Goal: Task Accomplishment & Management: Manage account settings

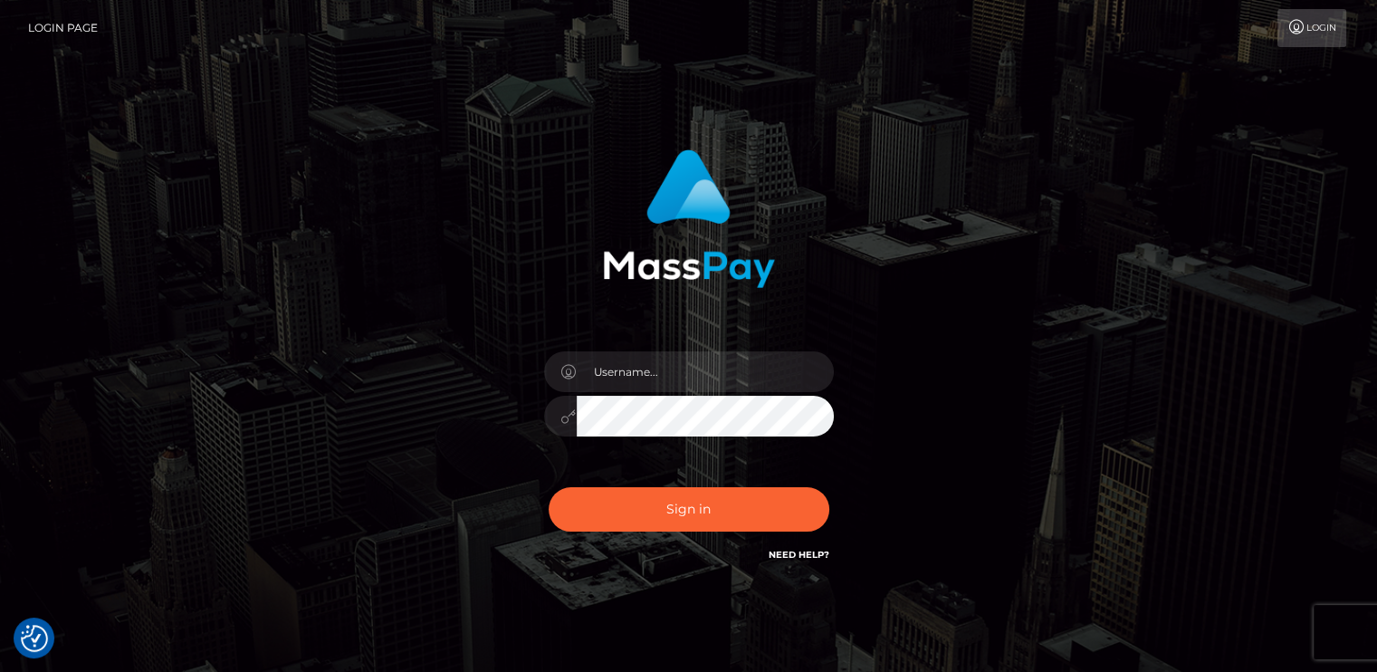
click at [181, 303] on div "Sign in" at bounding box center [689, 366] width 1032 height 461
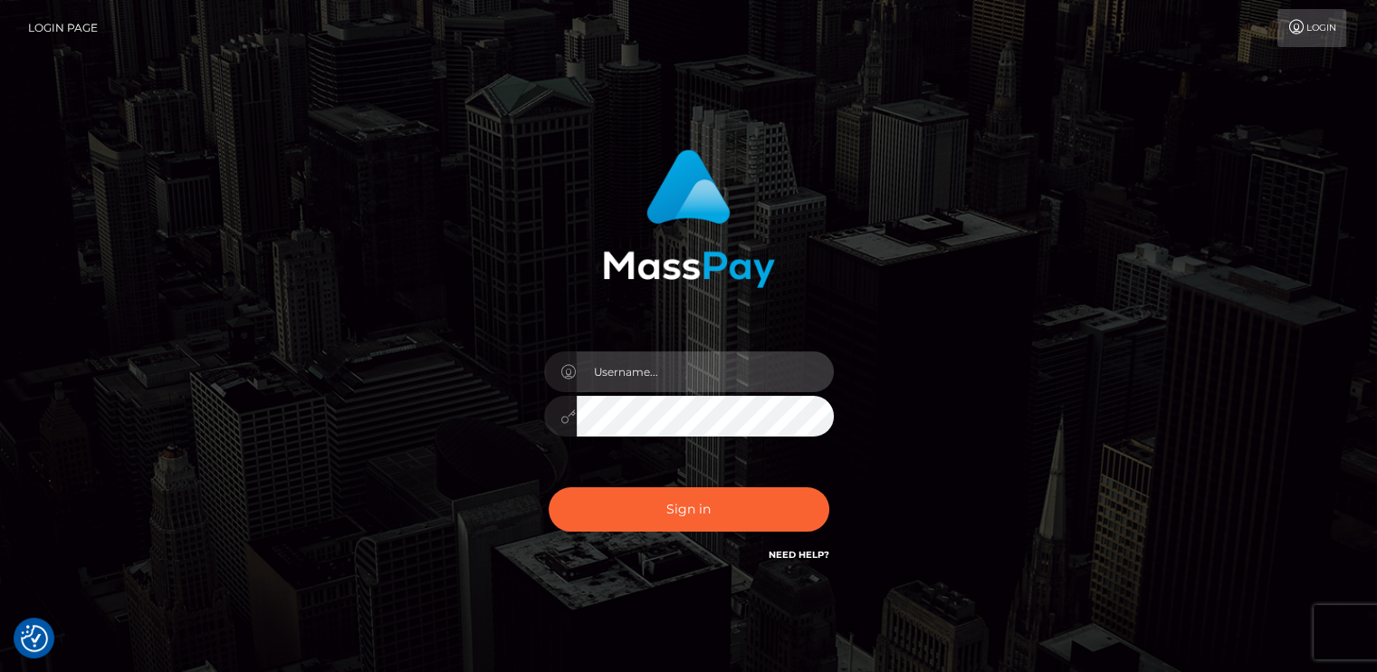
paste input "zendaya.miss@yahoo.com"
type input "zendaya.miss@yahoo.com"
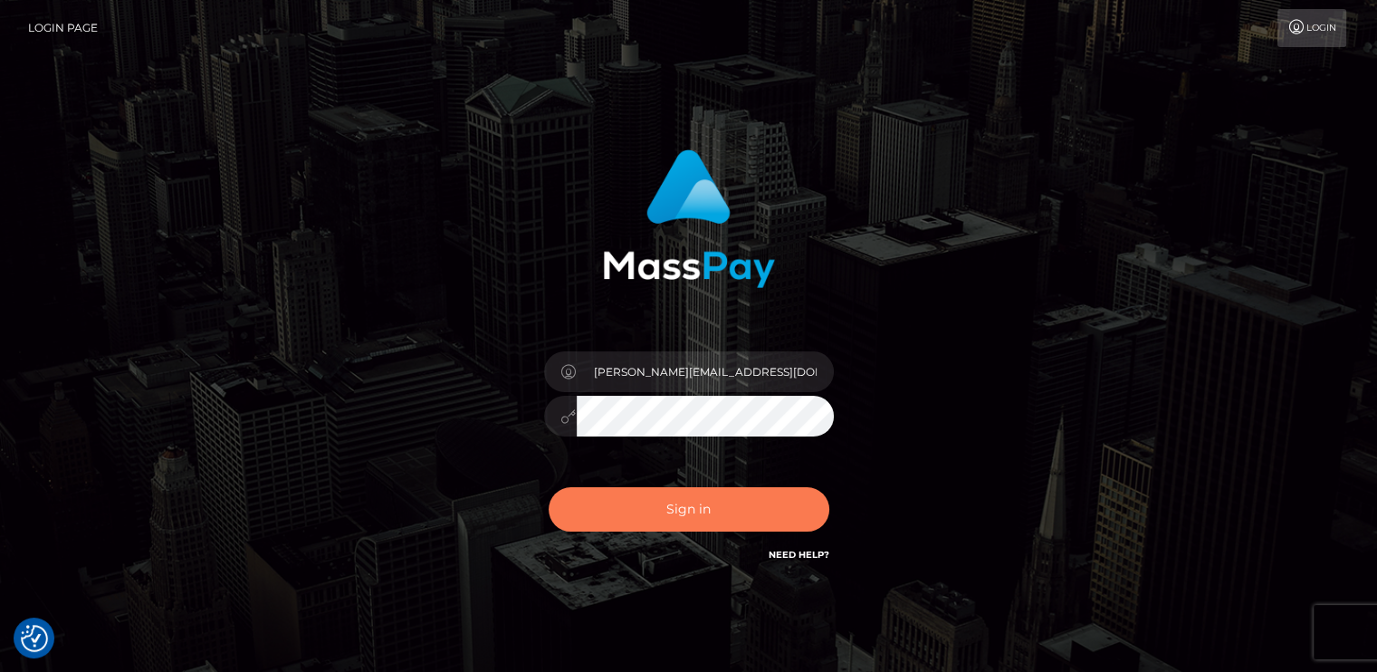
click at [715, 505] on button "Sign in" at bounding box center [689, 509] width 281 height 44
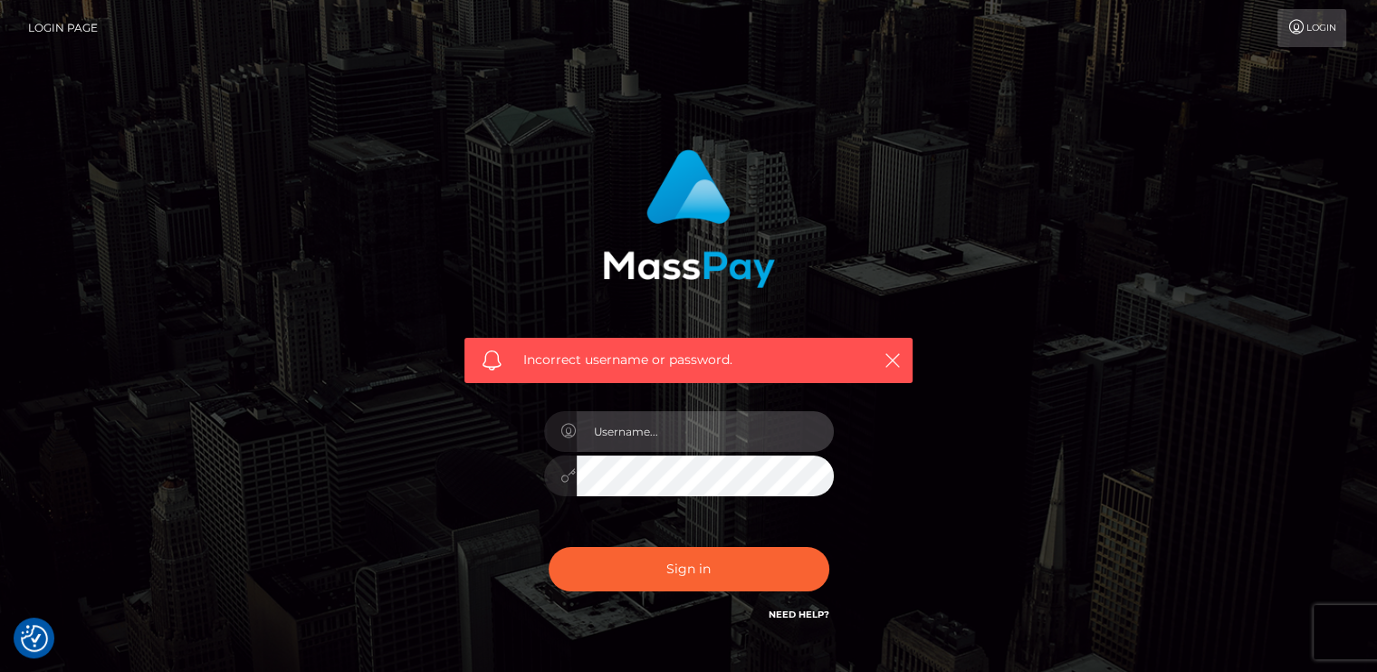
paste input "[PERSON_NAME][EMAIL_ADDRESS][DOMAIN_NAME]"
type input "zendaya.miss@yahoo.com"
click at [549, 547] on button "Sign in" at bounding box center [689, 569] width 281 height 44
click at [1312, 28] on link "Login" at bounding box center [1311, 28] width 69 height 38
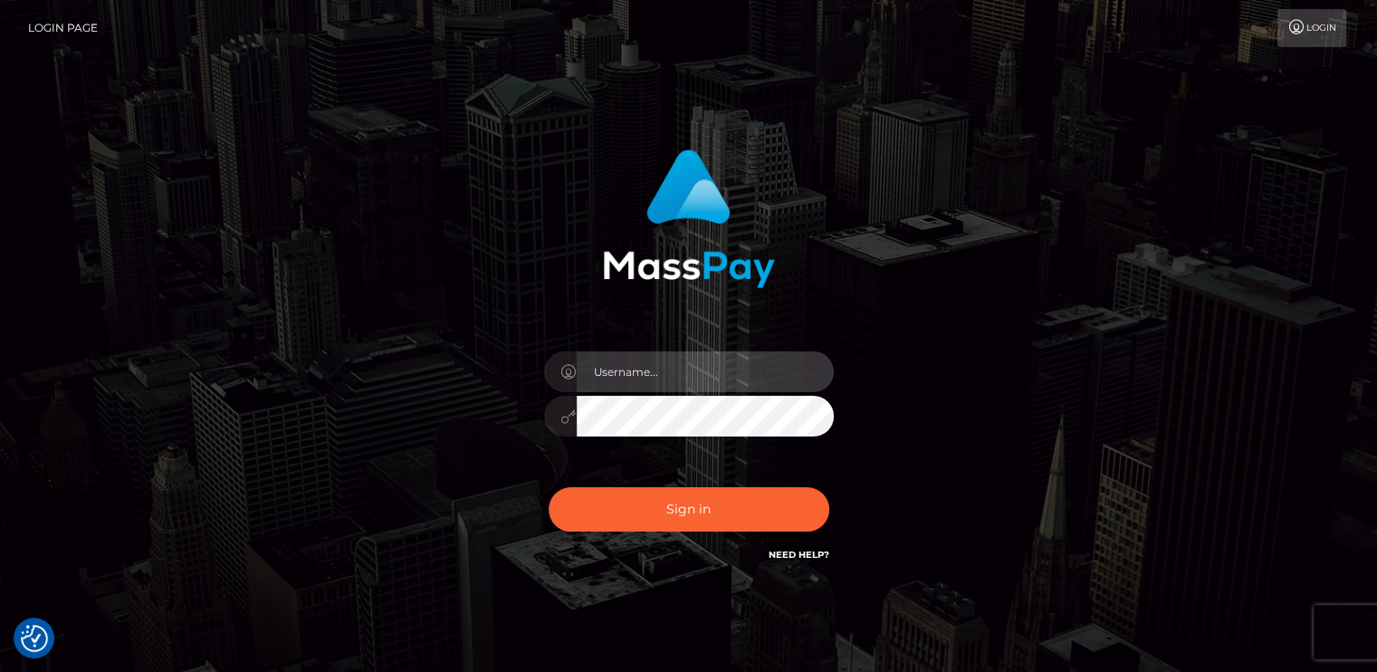
paste input "[PERSON_NAME][EMAIL_ADDRESS][DOMAIN_NAME]"
type input "[PERSON_NAME][EMAIL_ADDRESS][DOMAIN_NAME]"
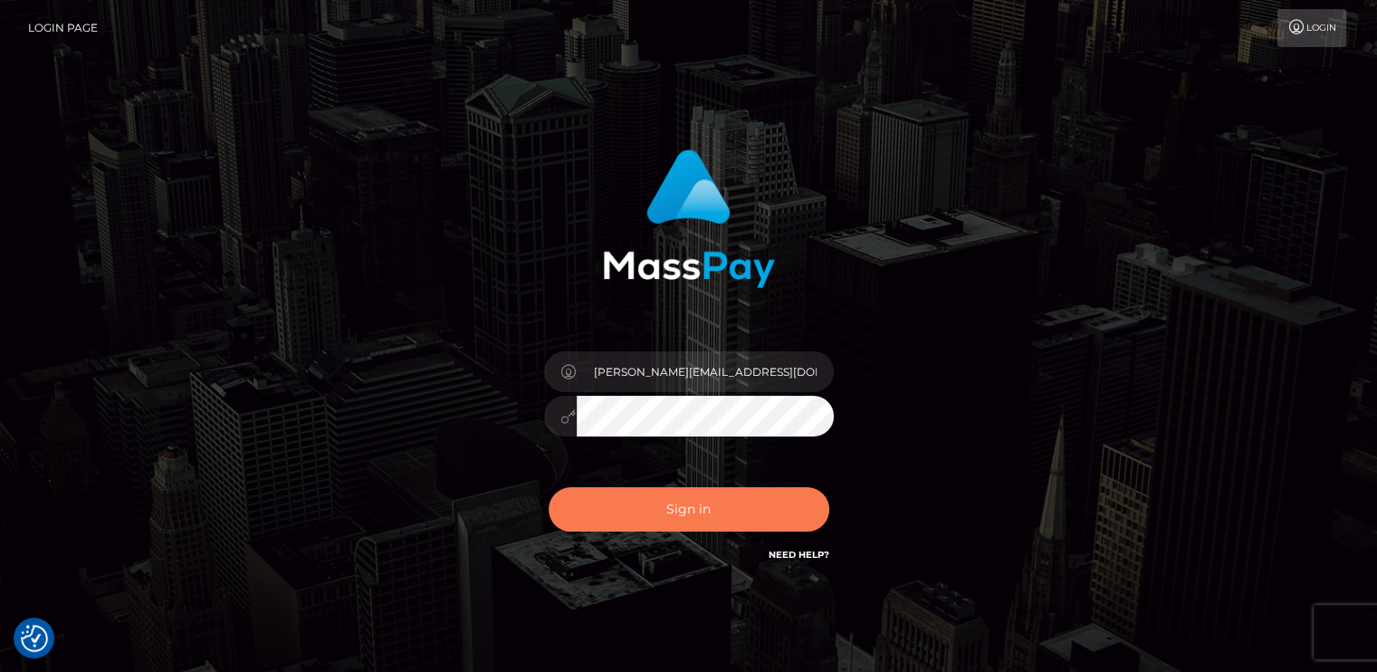
click at [739, 518] on button "Sign in" at bounding box center [689, 509] width 281 height 44
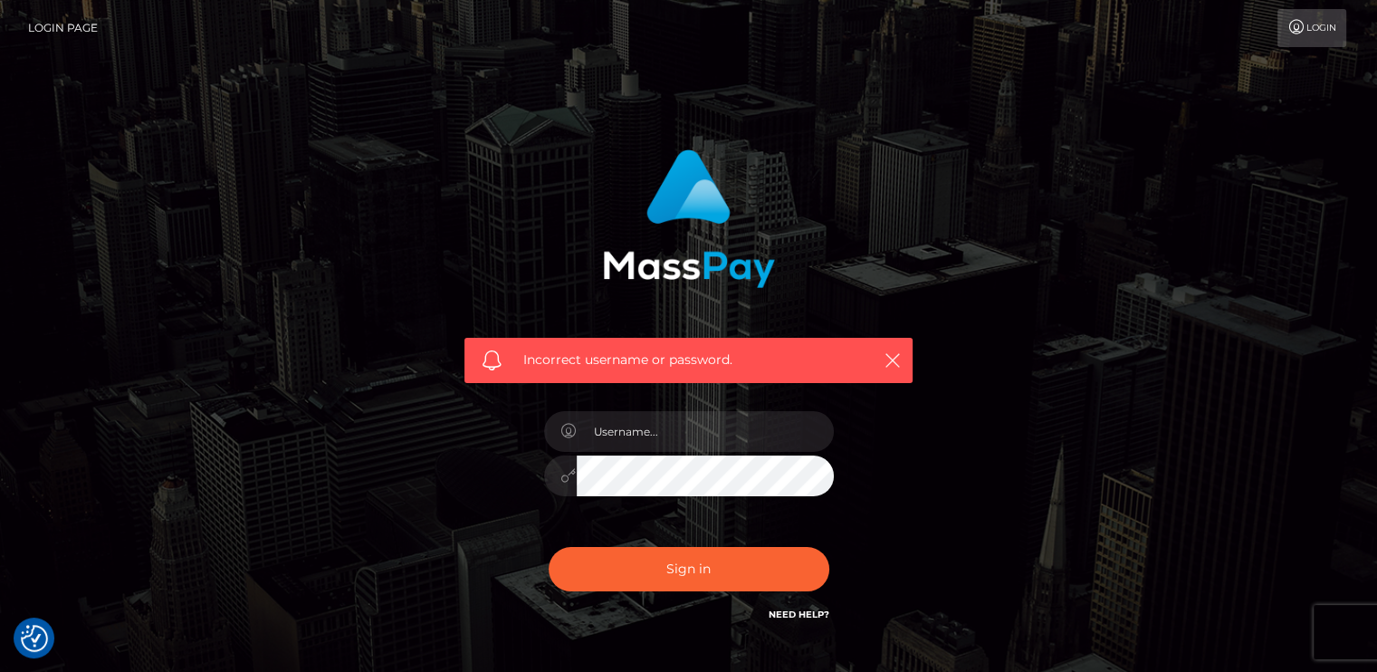
click at [811, 611] on link "Need Help?" at bounding box center [798, 614] width 61 height 12
click at [322, 394] on div "Incorrect username or password." at bounding box center [689, 396] width 1032 height 520
paste input "viocost@yahoo.com"
type input "viocost@yahoo.com"
click at [549, 547] on button "Sign in" at bounding box center [689, 569] width 281 height 44
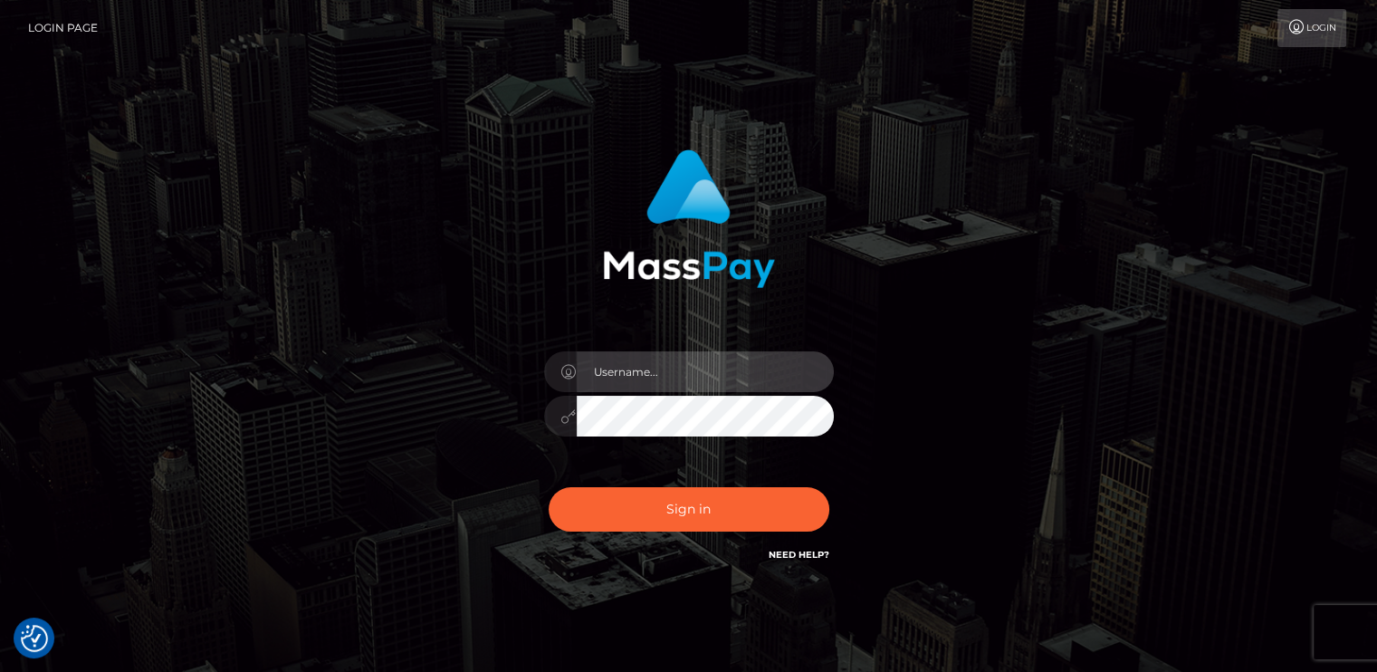
paste input "[PERSON_NAME][EMAIL_ADDRESS][DOMAIN_NAME]"
type input "[PERSON_NAME][EMAIL_ADDRESS][DOMAIN_NAME]"
click at [549, 487] on button "Sign in" at bounding box center [689, 509] width 281 height 44
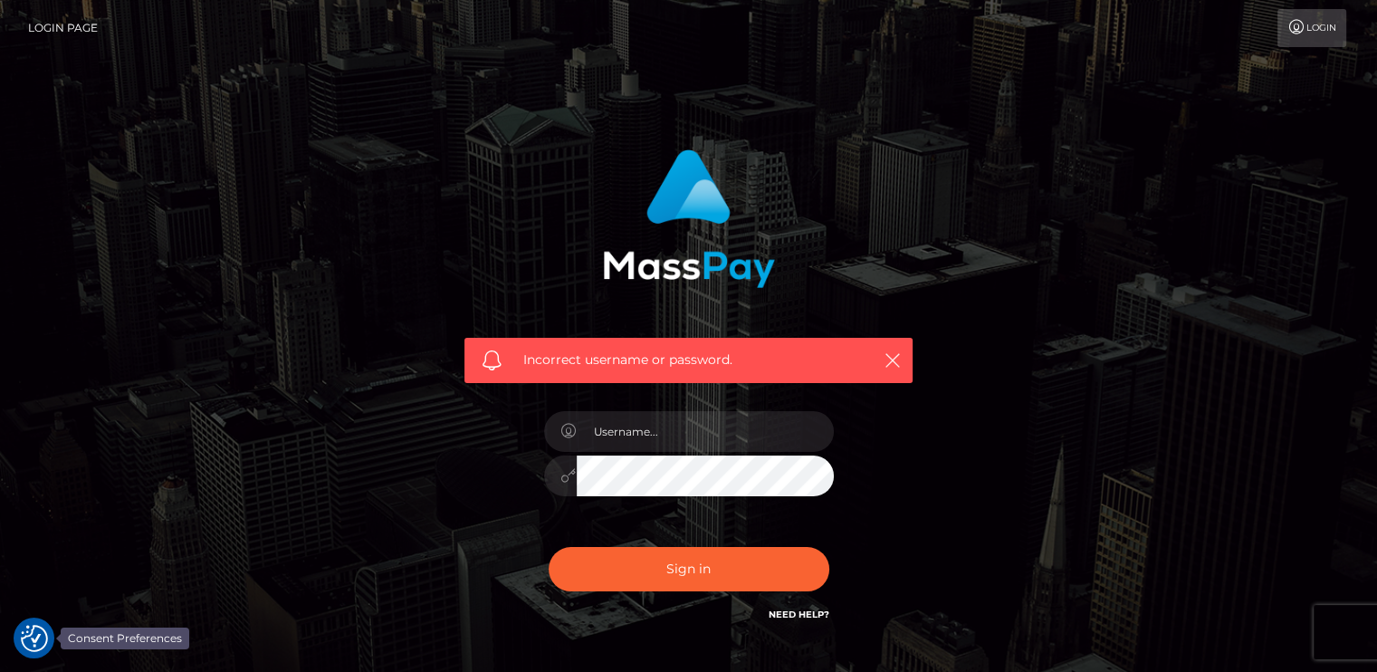
click at [29, 629] on img "Consent Preferences" at bounding box center [34, 638] width 27 height 27
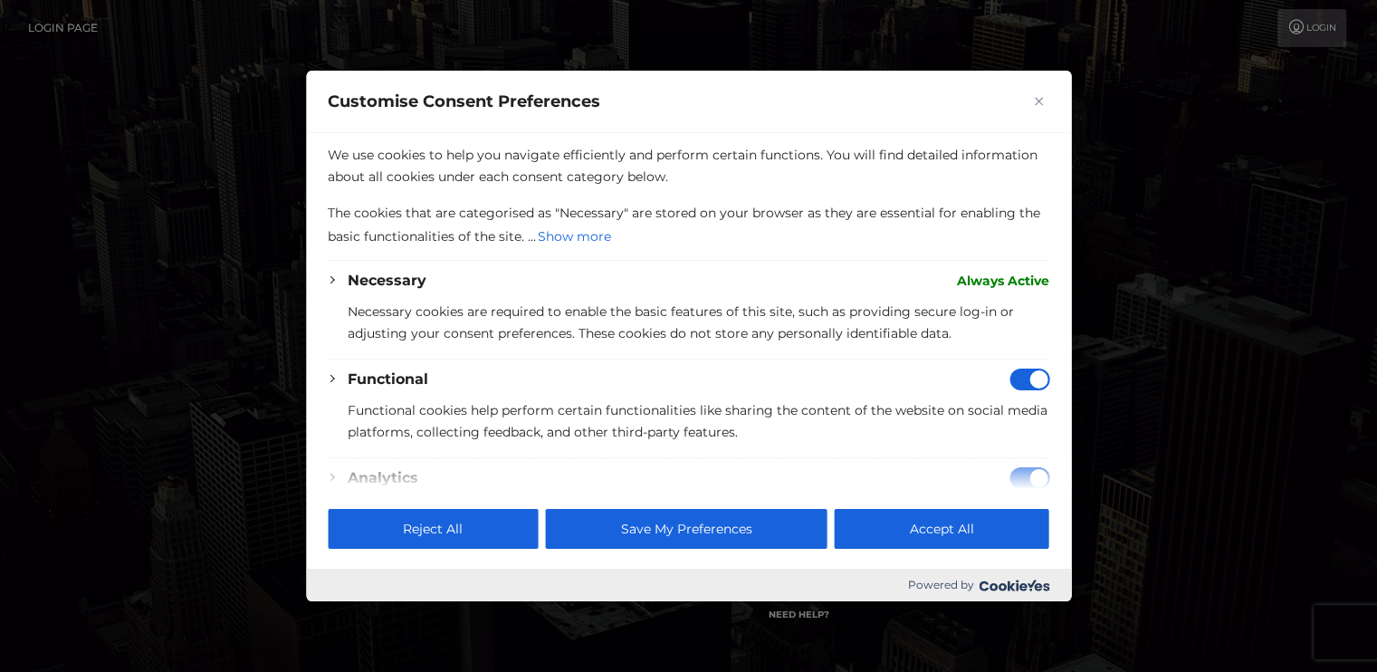
click at [938, 528] on button "Accept All" at bounding box center [942, 529] width 215 height 40
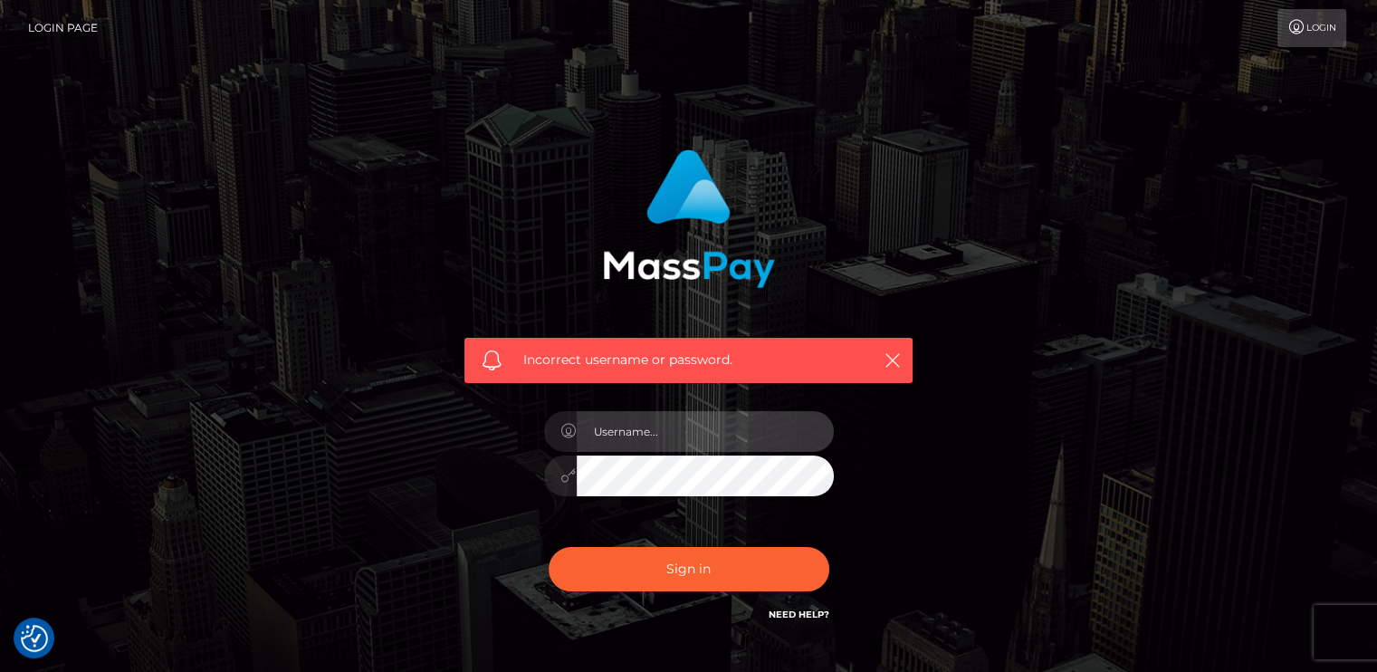
paste input "zendaya.miss@yahoo.com"
type input "zendaya.miss@yahoo.com"
click at [549, 547] on button "Sign in" at bounding box center [689, 569] width 281 height 44
click at [60, 18] on link "Login Page" at bounding box center [63, 28] width 70 height 38
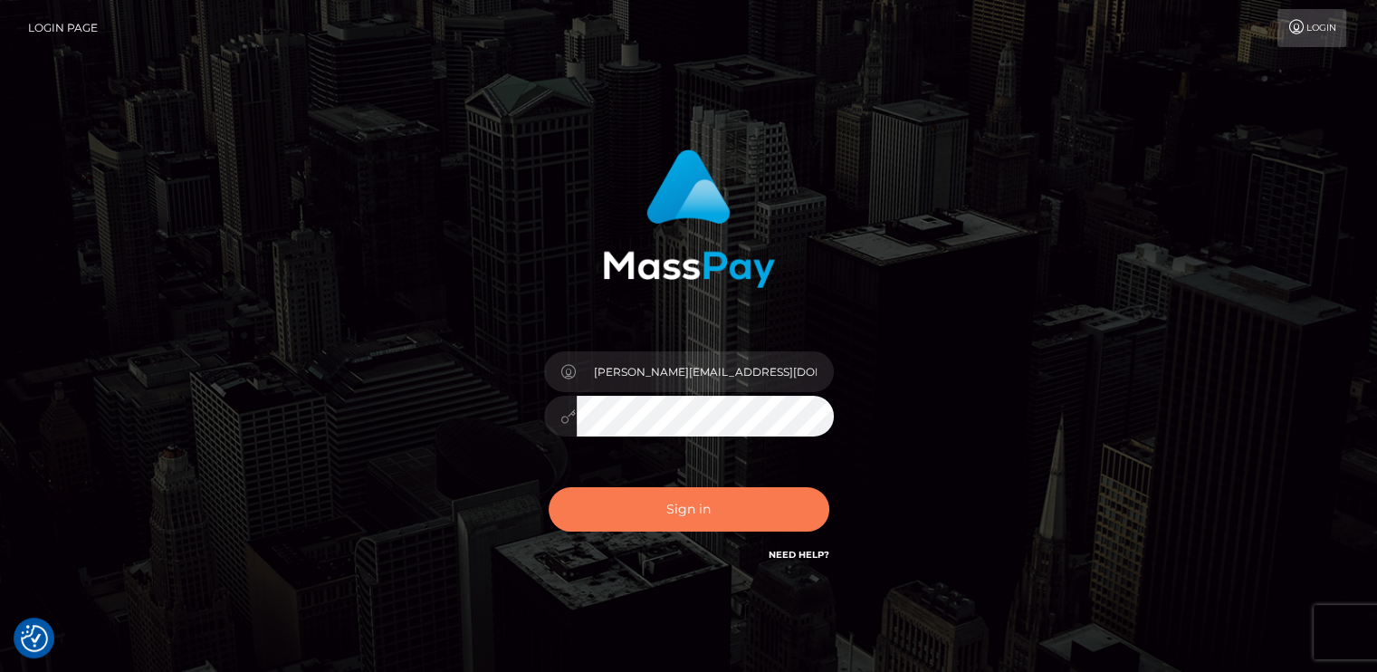
click at [746, 509] on button "Sign in" at bounding box center [689, 509] width 281 height 44
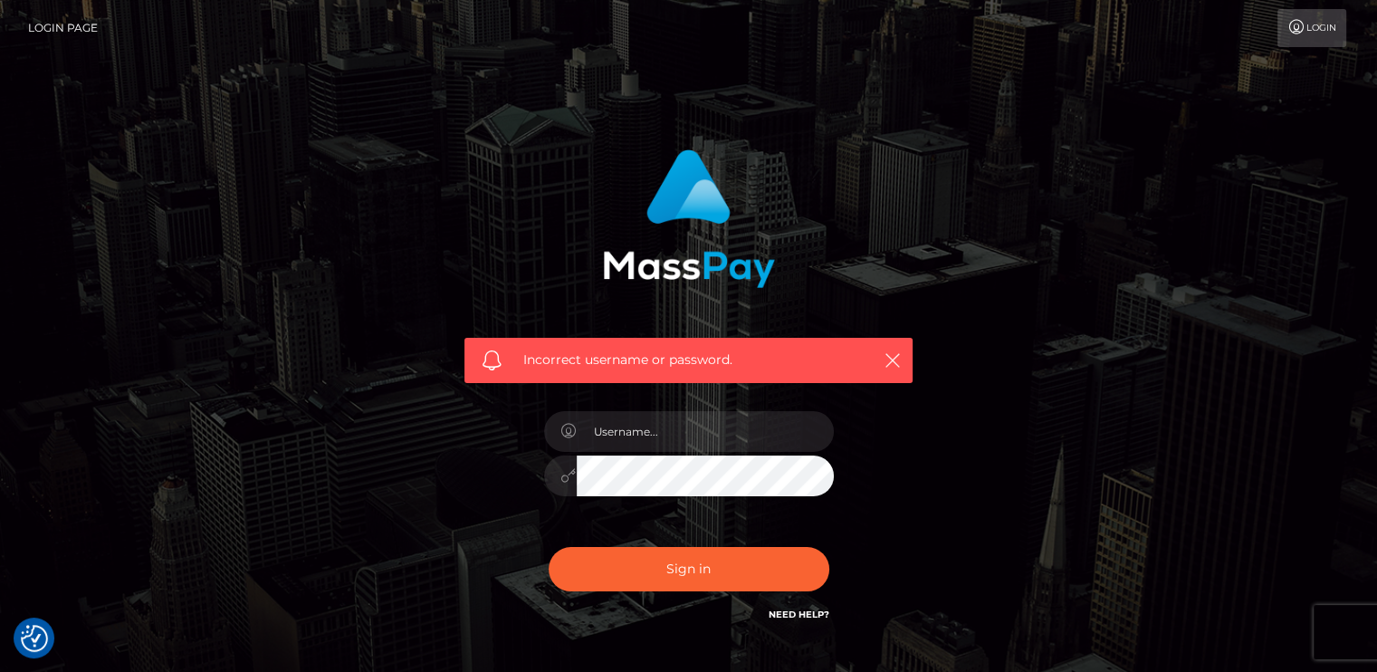
click at [624, 354] on span "Incorrect username or password." at bounding box center [688, 359] width 330 height 19
click at [657, 427] on input "text" at bounding box center [705, 431] width 257 height 41
paste input "viocost@yahoo.com"
type input "viocost@yahoo.com"
click at [549, 547] on button "Sign in" at bounding box center [689, 569] width 281 height 44
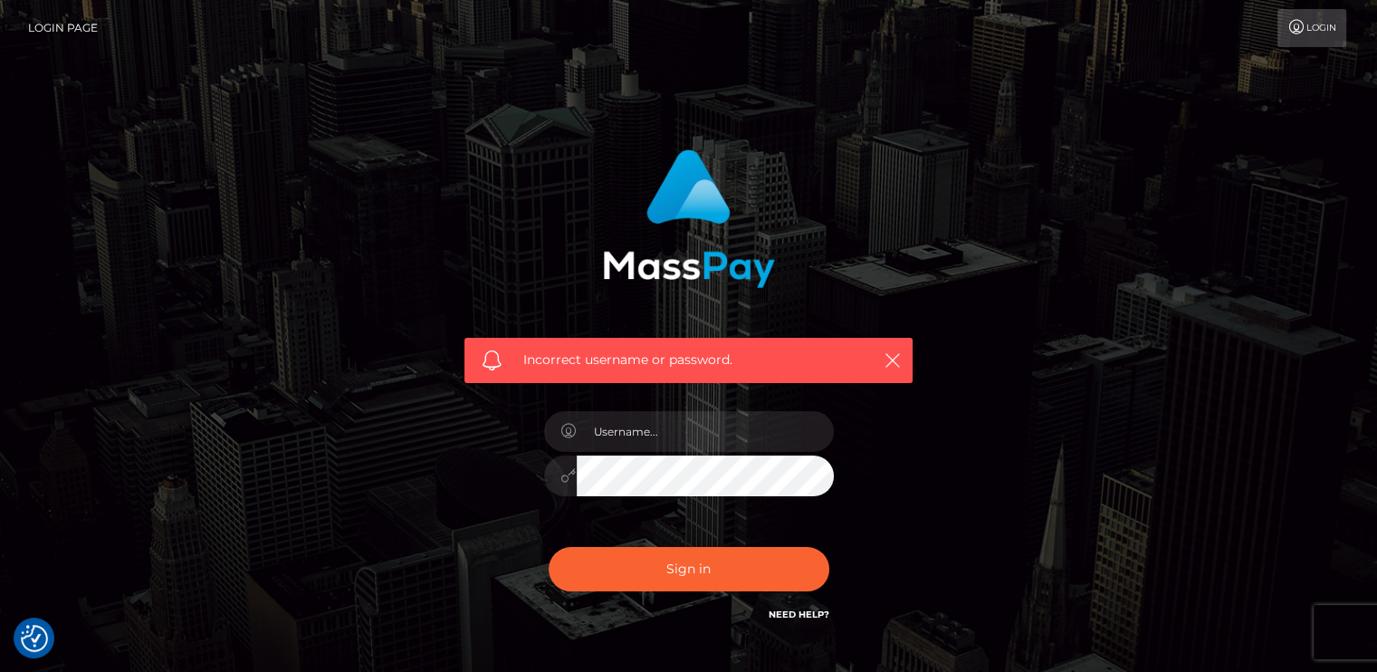
click at [1290, 10] on link "Login" at bounding box center [1311, 28] width 69 height 38
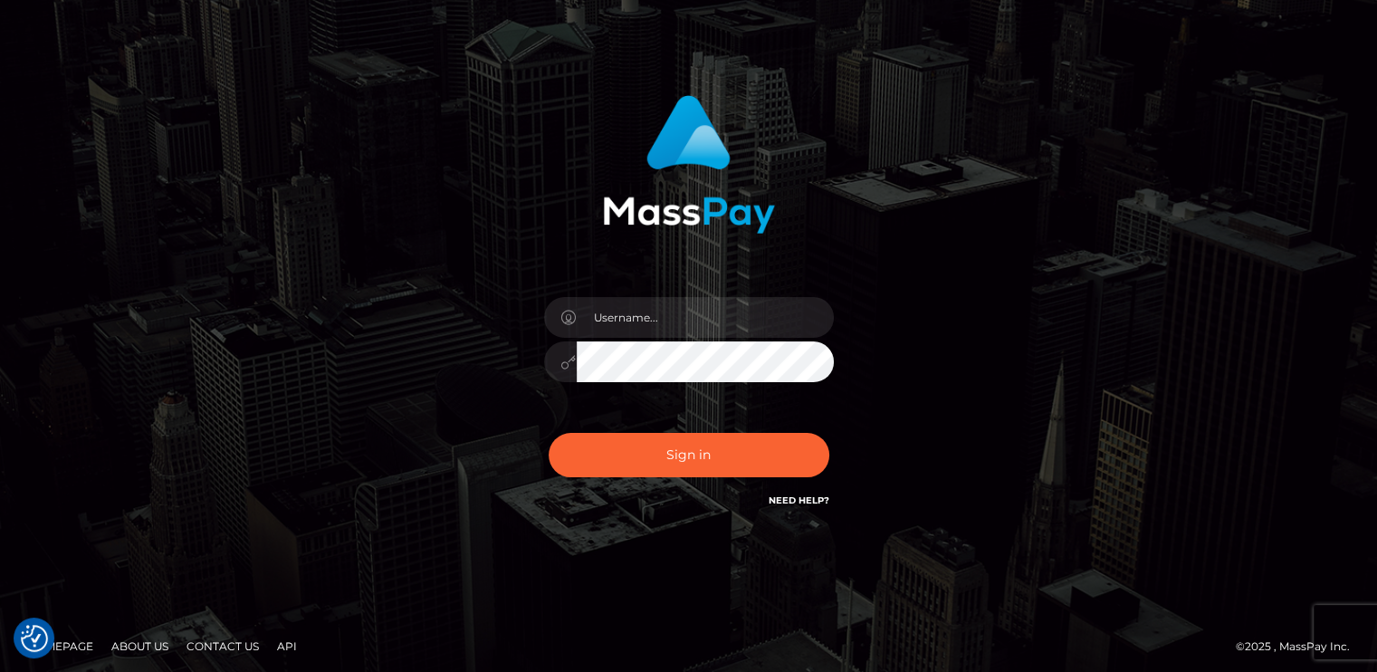
scroll to position [60, 0]
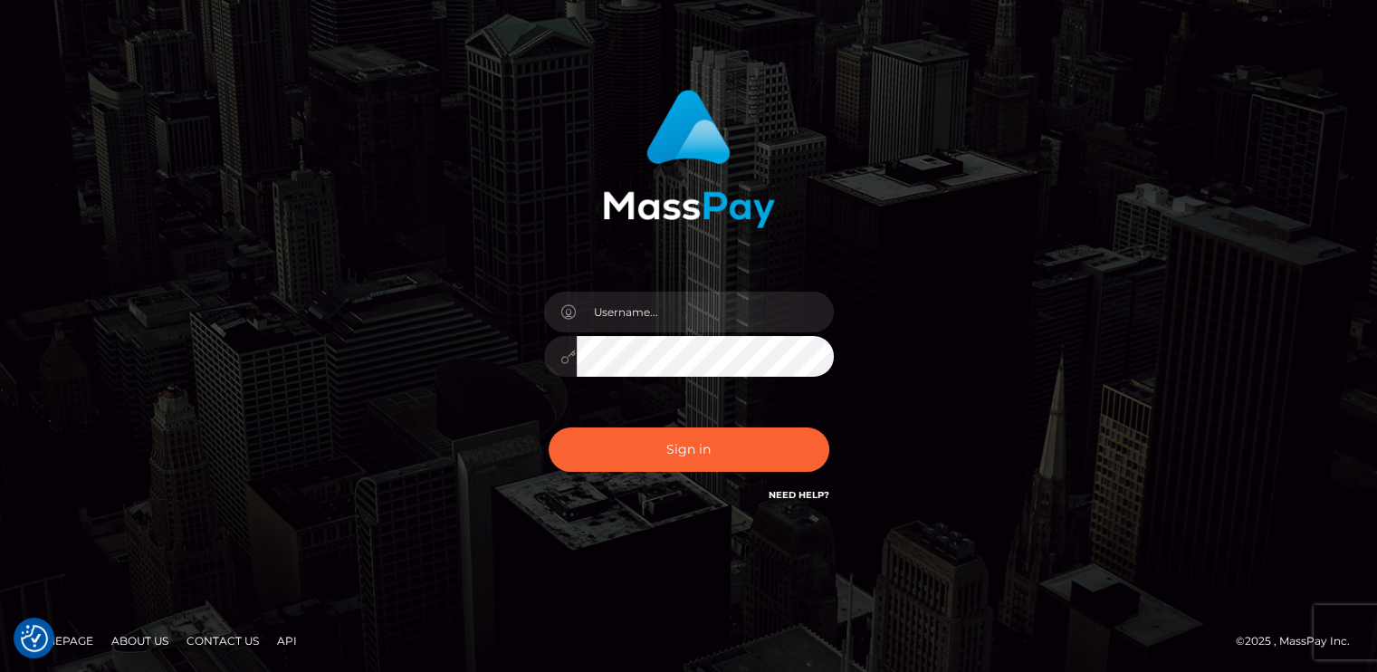
click at [692, 402] on div at bounding box center [688, 347] width 317 height 138
click at [286, 634] on link "API" at bounding box center [287, 640] width 34 height 28
click at [284, 636] on link "API" at bounding box center [287, 640] width 34 height 28
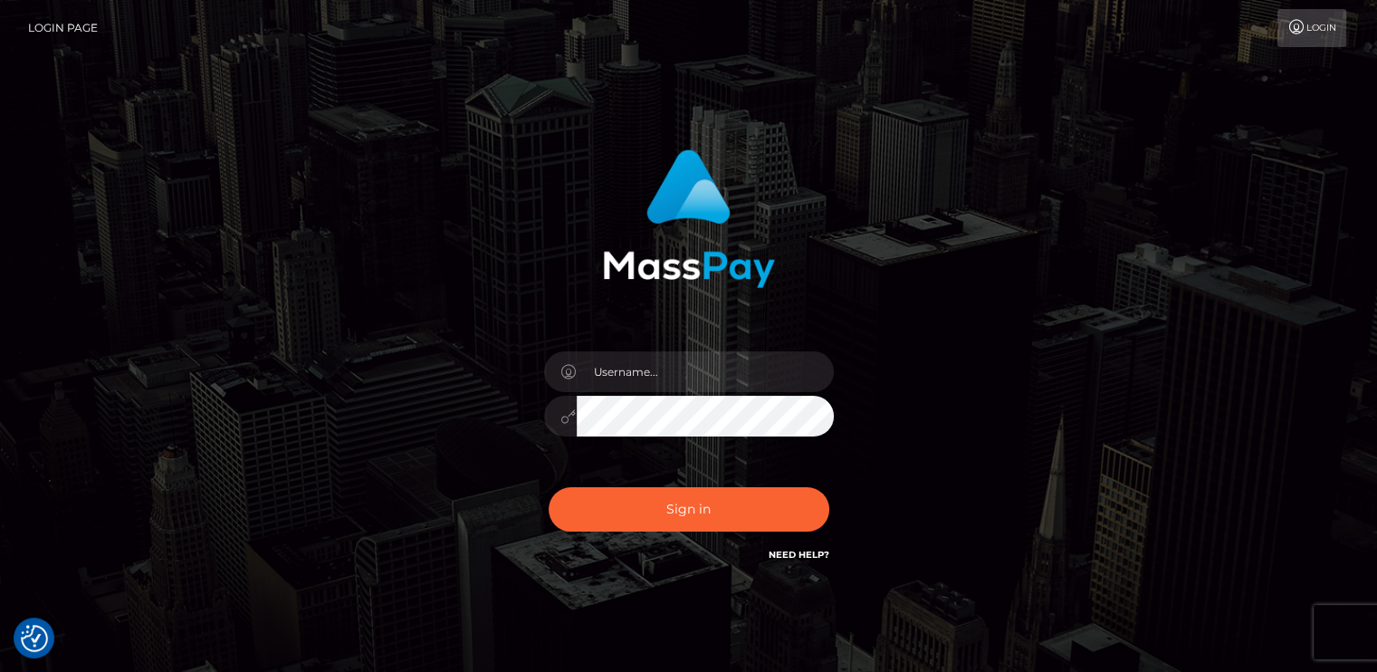
click at [234, 368] on div "Sign in" at bounding box center [689, 366] width 1032 height 461
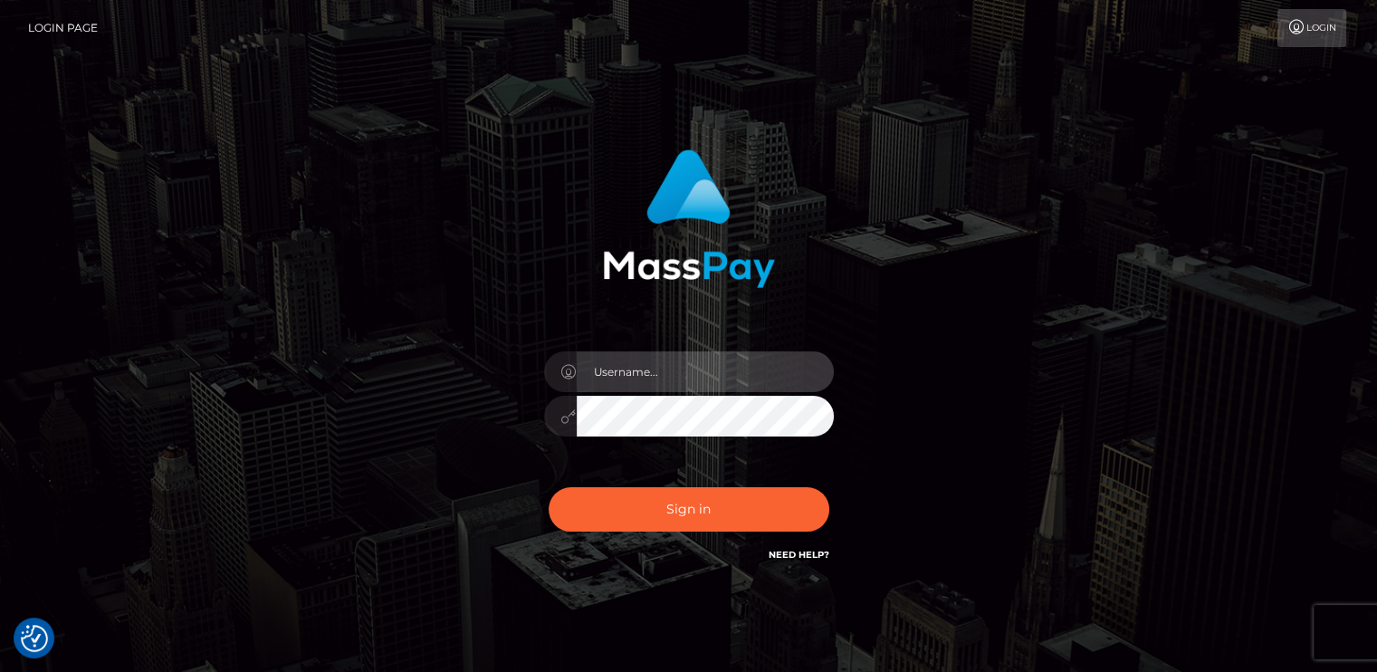
click at [606, 374] on input "text" at bounding box center [705, 371] width 257 height 41
type input "[EMAIL_ADDRESS][DOMAIN_NAME]"
click at [549, 487] on button "Sign in" at bounding box center [689, 509] width 281 height 44
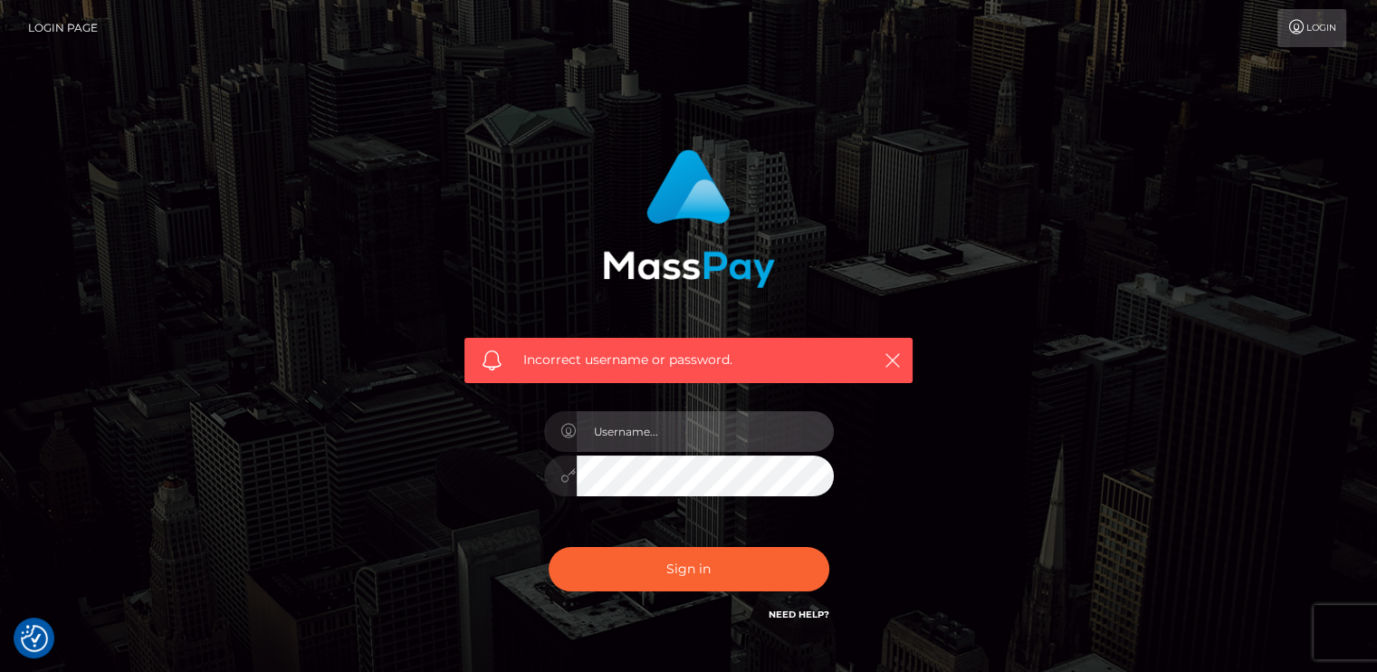
click at [709, 425] on input "text" at bounding box center [705, 431] width 257 height 41
type input "[PERSON_NAME][EMAIL_ADDRESS][DOMAIN_NAME]"
click at [549, 547] on button "Sign in" at bounding box center [689, 569] width 281 height 44
